Goal: Find specific page/section: Find specific page/section

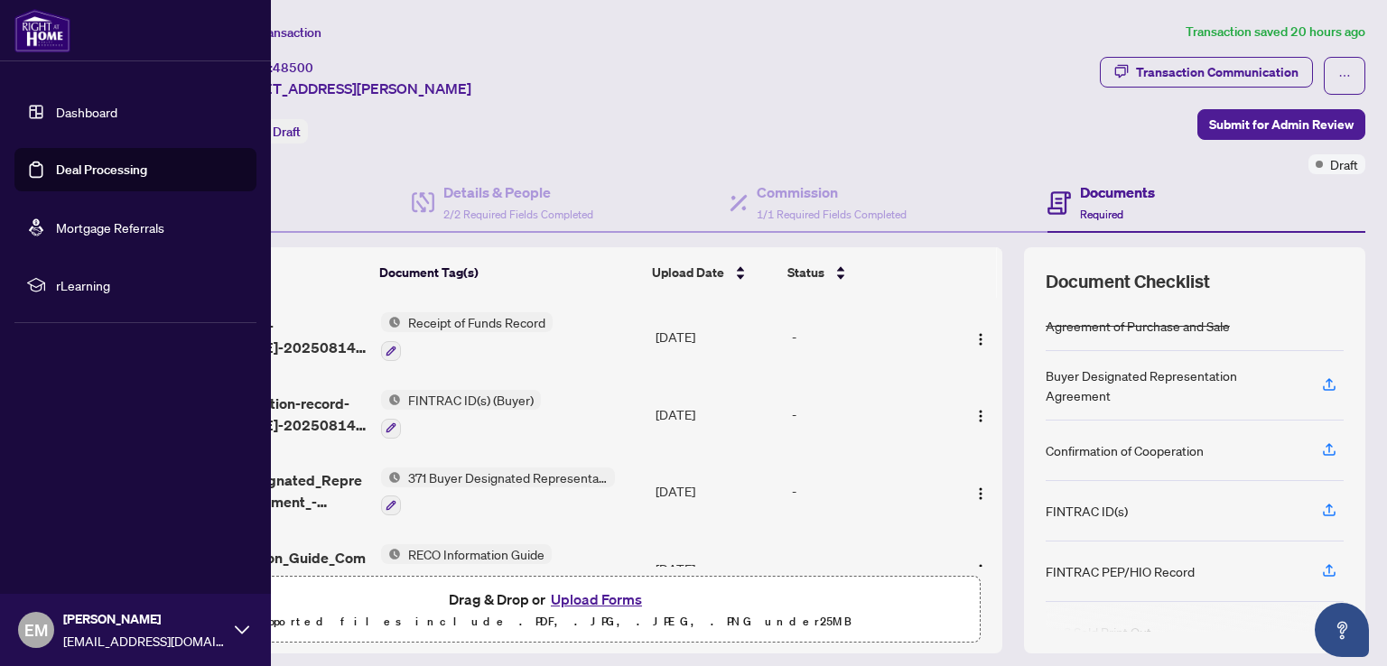
scroll to position [90, 0]
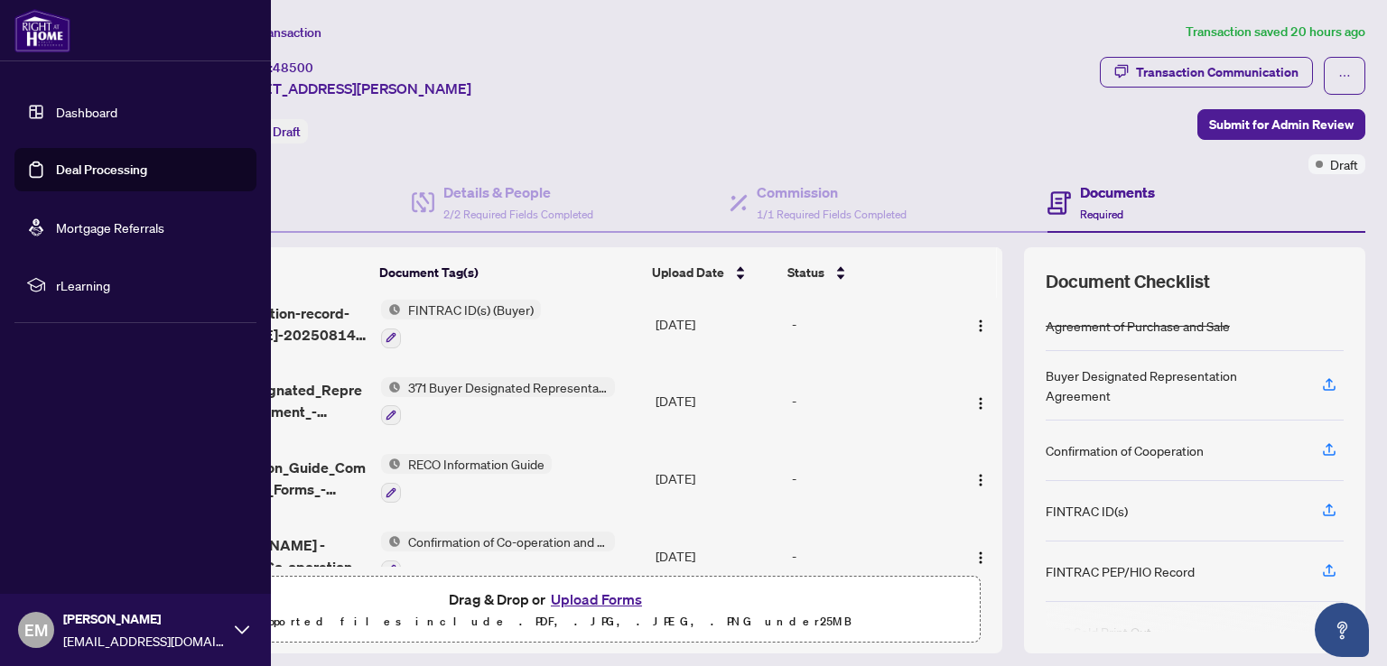
click at [71, 116] on link "Dashboard" at bounding box center [86, 112] width 61 height 16
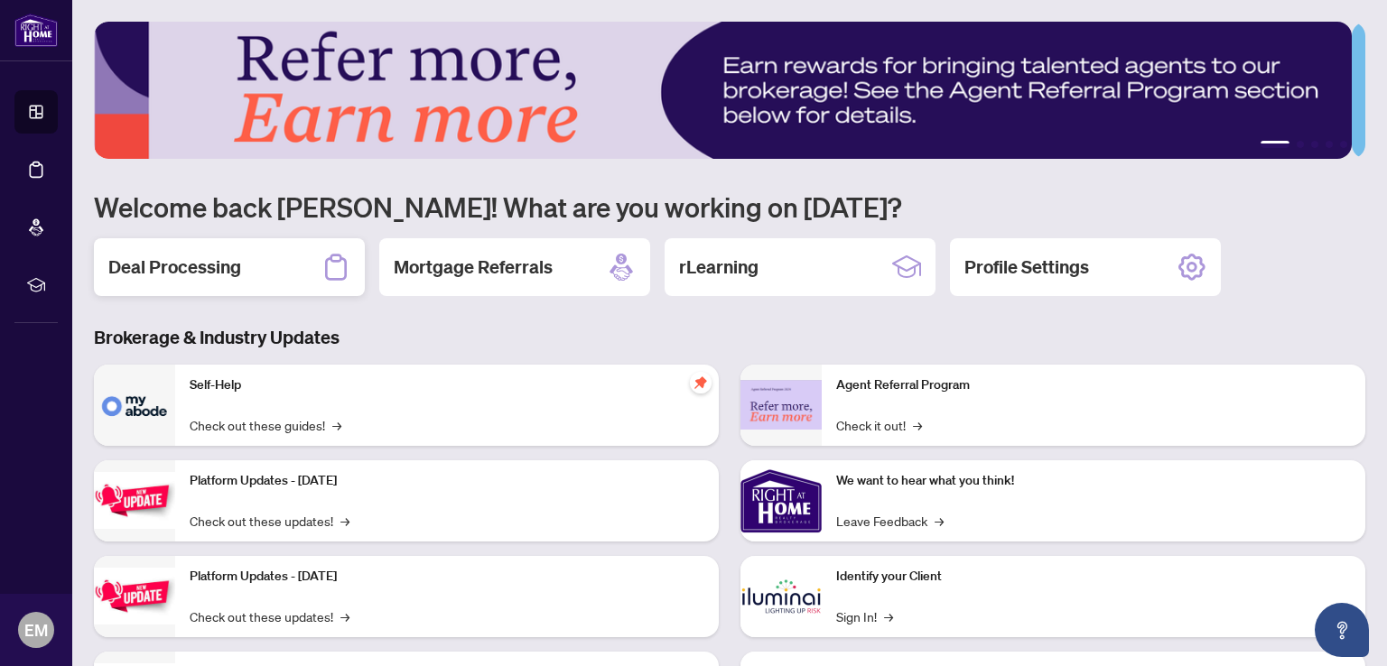
click at [195, 271] on h2 "Deal Processing" at bounding box center [174, 267] width 133 height 25
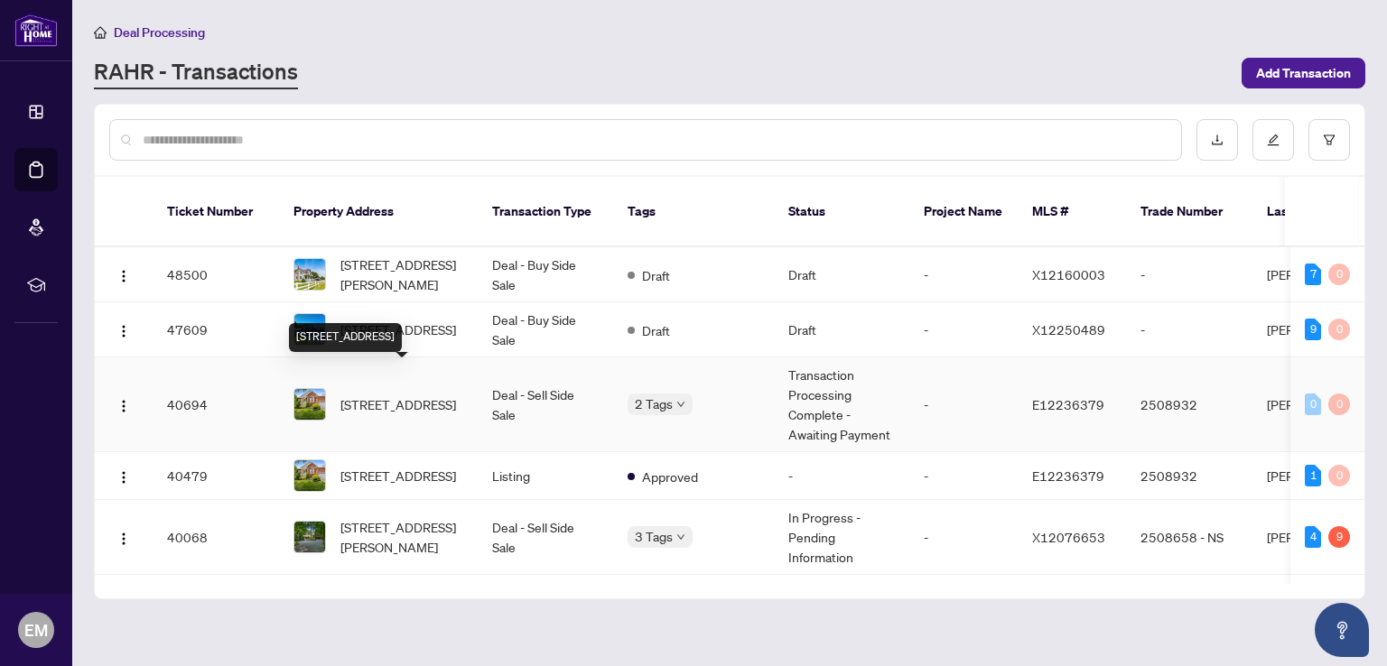
click at [415, 395] on span "[STREET_ADDRESS]" at bounding box center [398, 405] width 116 height 20
